Goal: Transaction & Acquisition: Purchase product/service

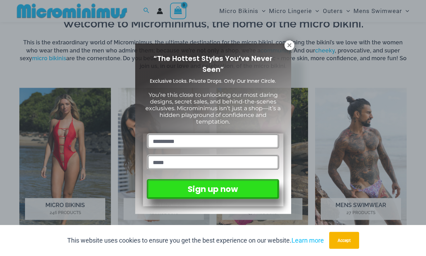
scroll to position [399, 0]
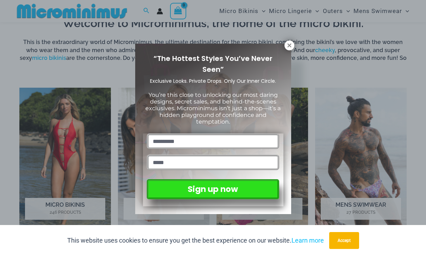
click at [290, 46] on icon at bounding box center [289, 45] width 4 height 4
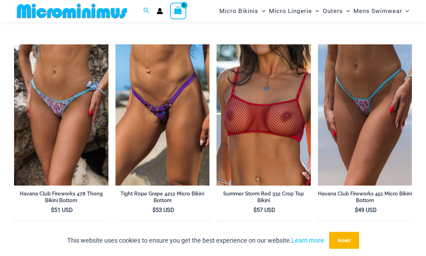
scroll to position [2021, 0]
click at [216, 44] on img at bounding box center [216, 44] width 0 height 0
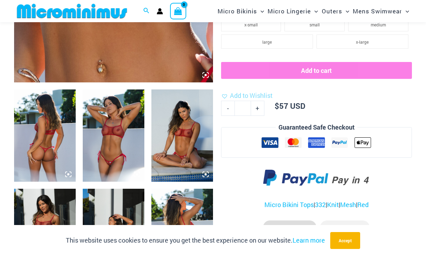
scroll to position [280, 0]
click at [46, 138] on img at bounding box center [45, 136] width 62 height 93
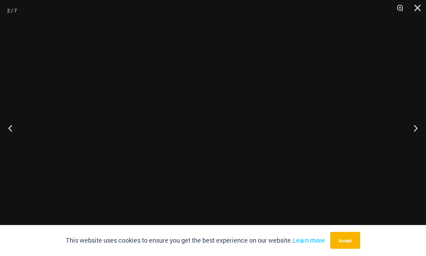
scroll to position [280, 0]
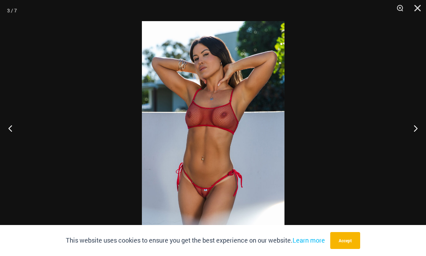
click at [416, 129] on button "Next" at bounding box center [412, 128] width 26 height 35
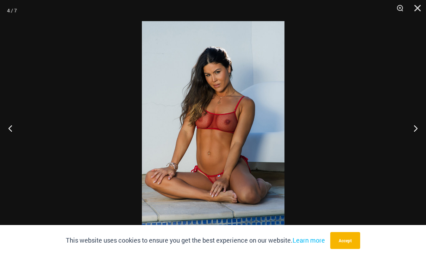
click at [414, 134] on button "Next" at bounding box center [412, 128] width 26 height 35
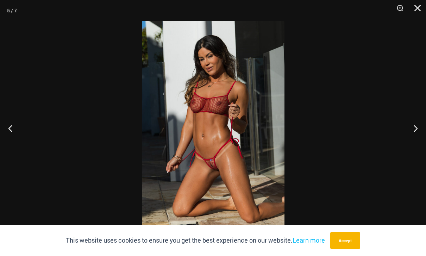
click at [413, 126] on button "Next" at bounding box center [412, 128] width 26 height 35
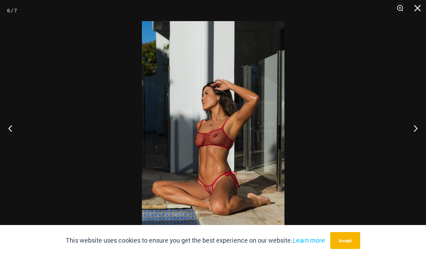
click at [412, 128] on button "Next" at bounding box center [412, 128] width 26 height 35
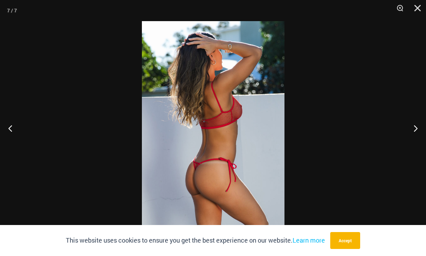
click at [413, 126] on button "Next" at bounding box center [412, 128] width 26 height 35
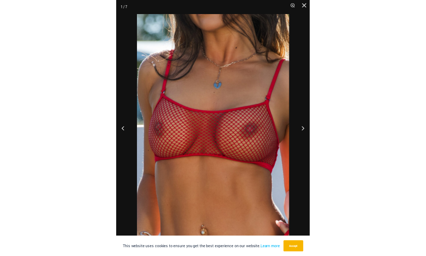
scroll to position [280, 0]
